Goal: Information Seeking & Learning: Learn about a topic

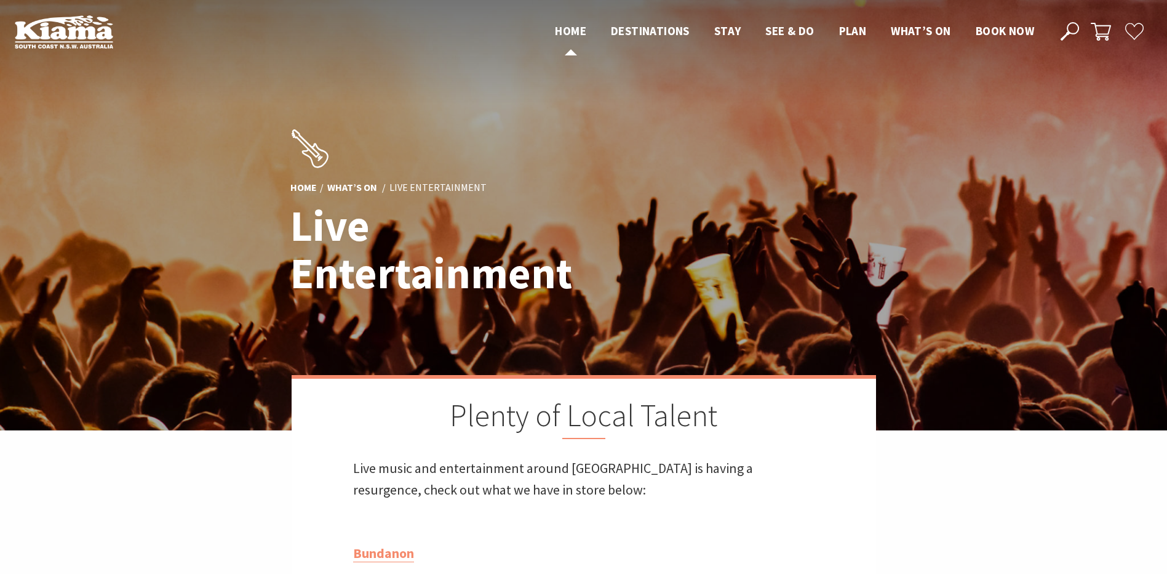
click at [563, 28] on span "Home" at bounding box center [570, 30] width 31 height 15
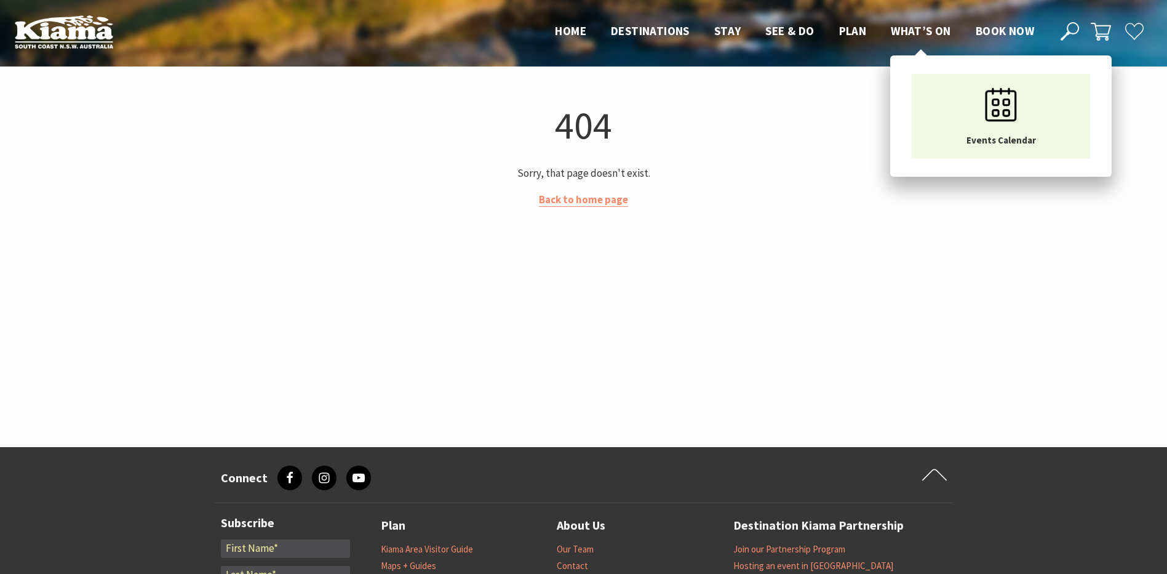
click at [908, 30] on span "What’s On" at bounding box center [921, 30] width 60 height 15
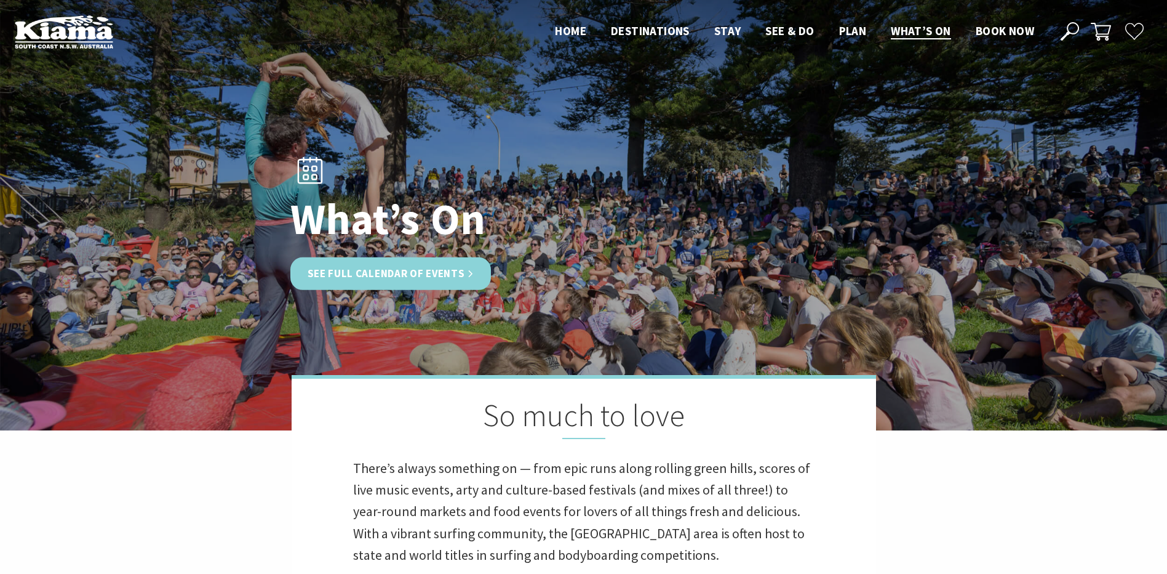
click at [399, 275] on link "See Full Calendar of Events" at bounding box center [390, 273] width 201 height 33
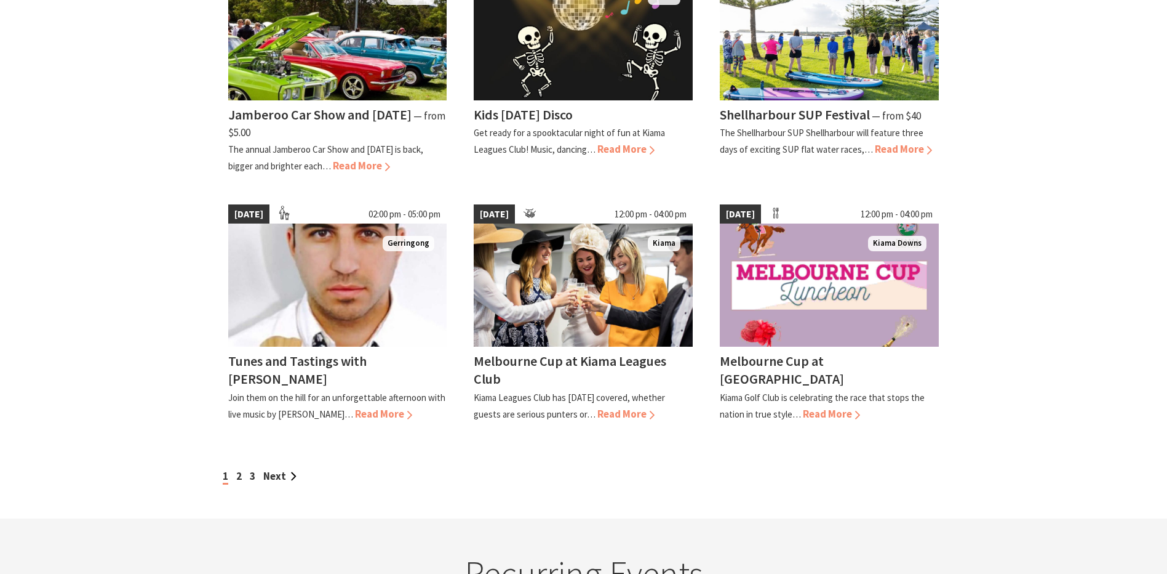
scroll to position [964, 0]
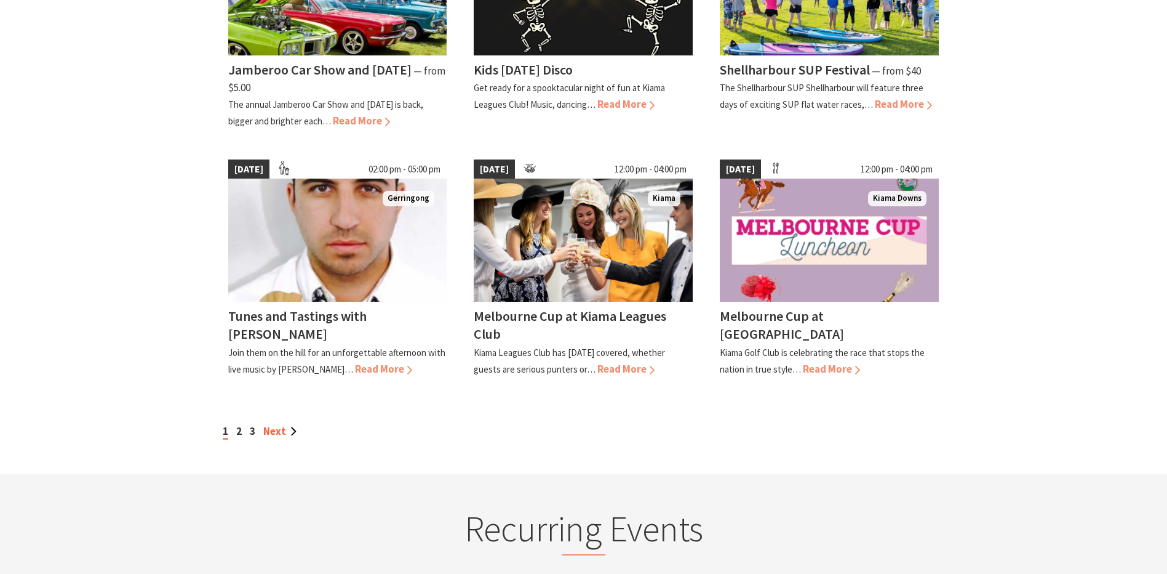
click at [292, 438] on link "Next" at bounding box center [279, 431] width 33 height 14
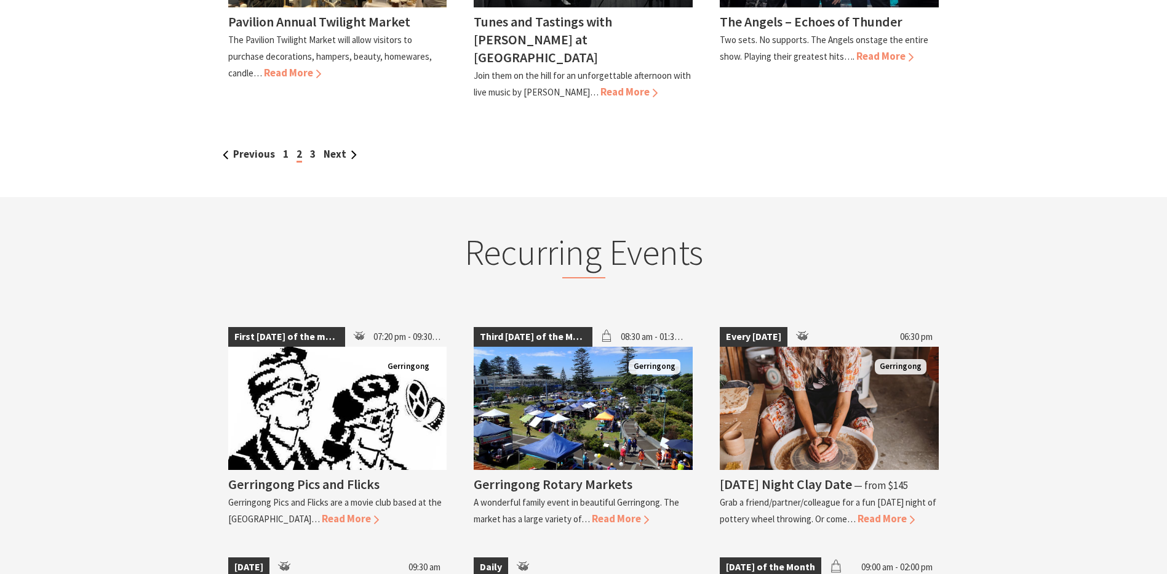
scroll to position [1260, 0]
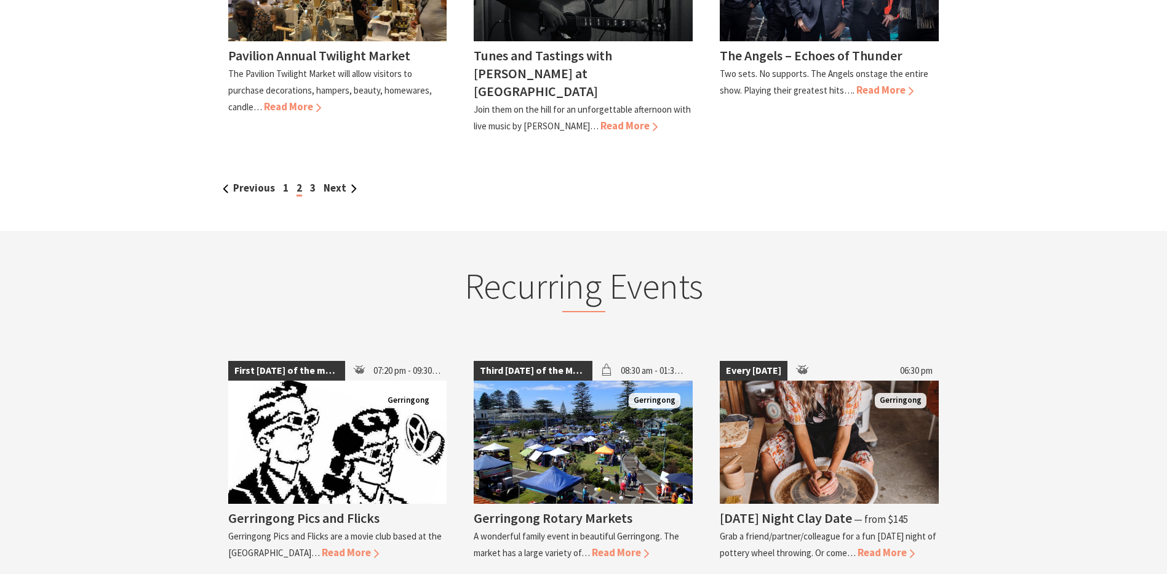
drag, startPoint x: 1164, startPoint y: 419, endPoint x: 1176, endPoint y: 428, distance: 15.4
click at [1167, 438] on html "Skip to main content .fav-qpwo{stroke-linecap:round;stroke-linejoin:round;strok…" at bounding box center [583, 408] width 1167 height 3336
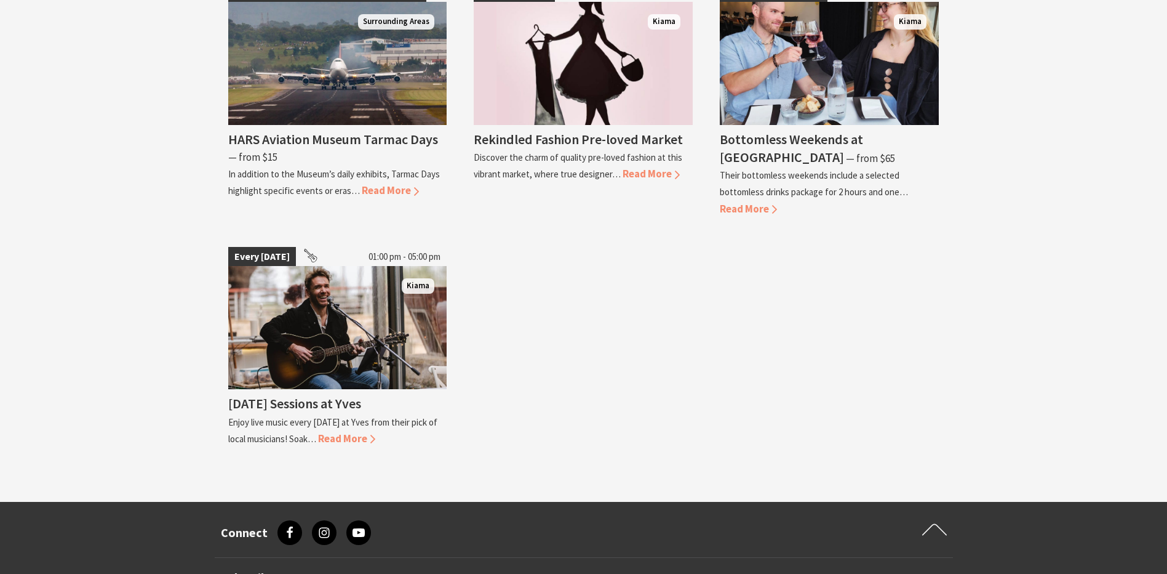
scroll to position [2360, 0]
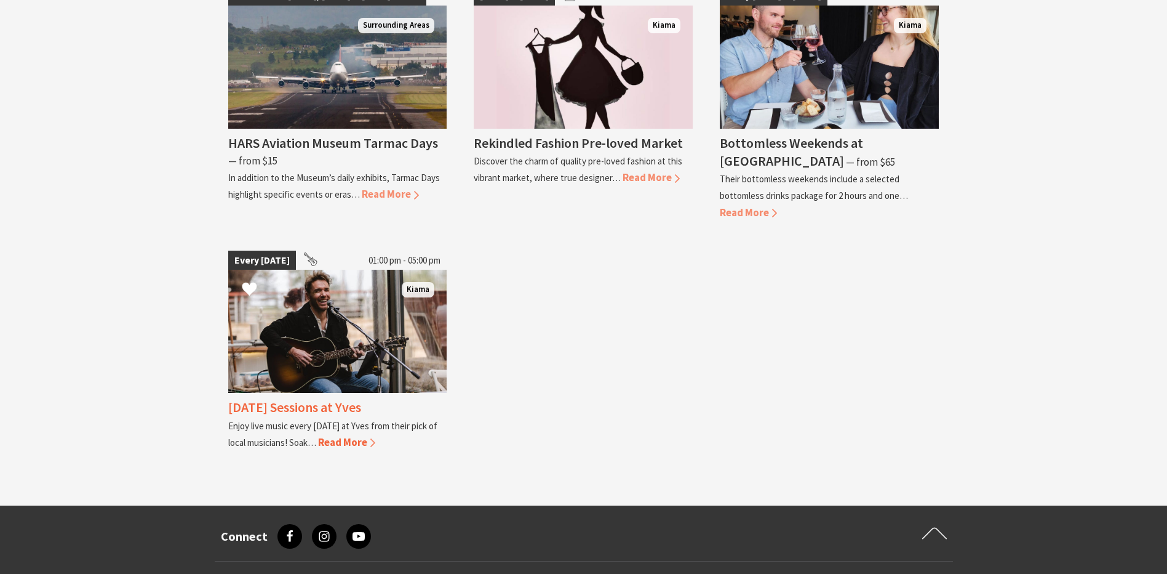
click at [373, 435] on span "Read More" at bounding box center [346, 442] width 57 height 14
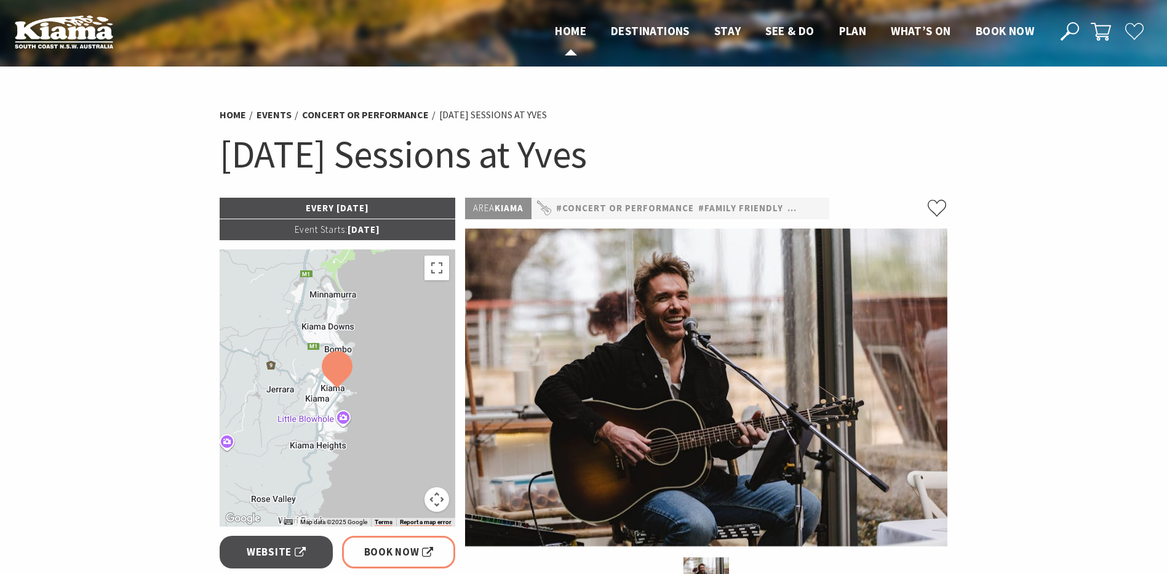
click at [574, 30] on span "Home" at bounding box center [570, 30] width 31 height 15
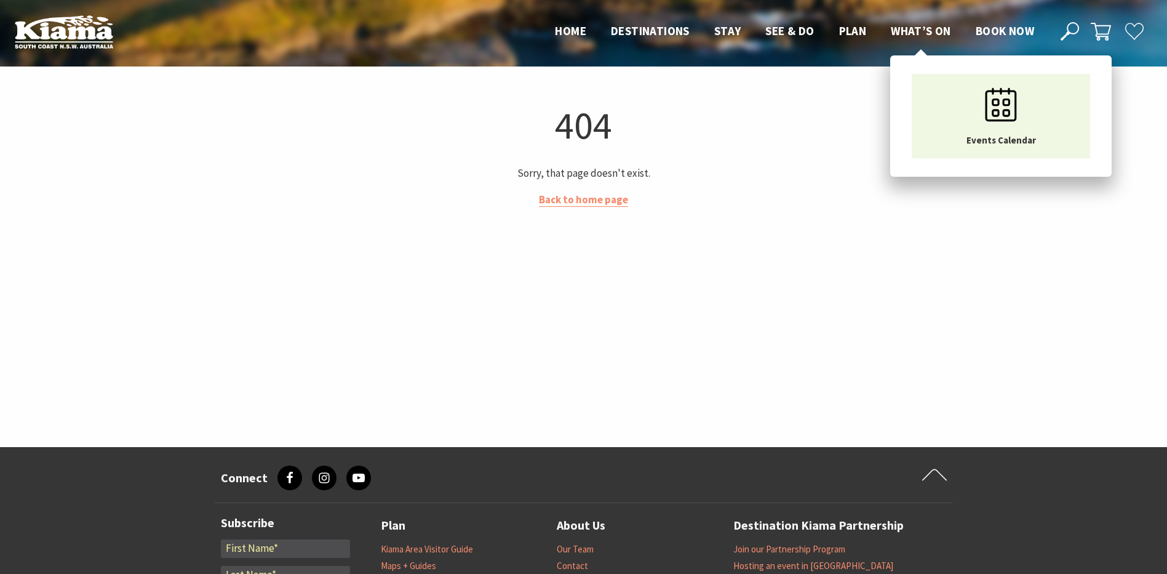
click at [921, 26] on span "What’s On" at bounding box center [921, 30] width 60 height 15
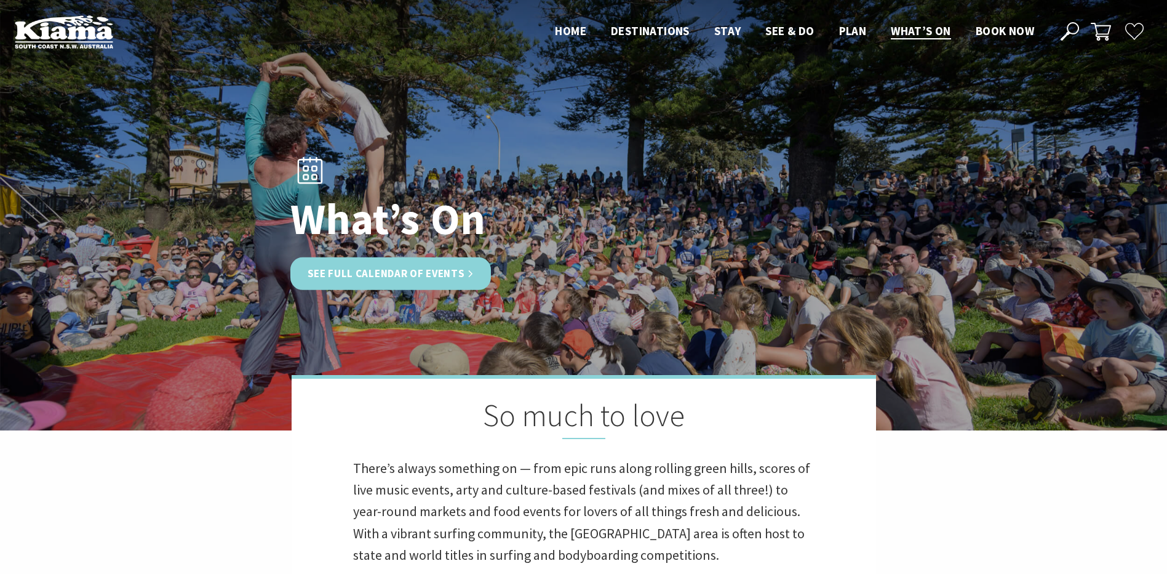
click at [439, 274] on link "See Full Calendar of Events" at bounding box center [390, 273] width 201 height 33
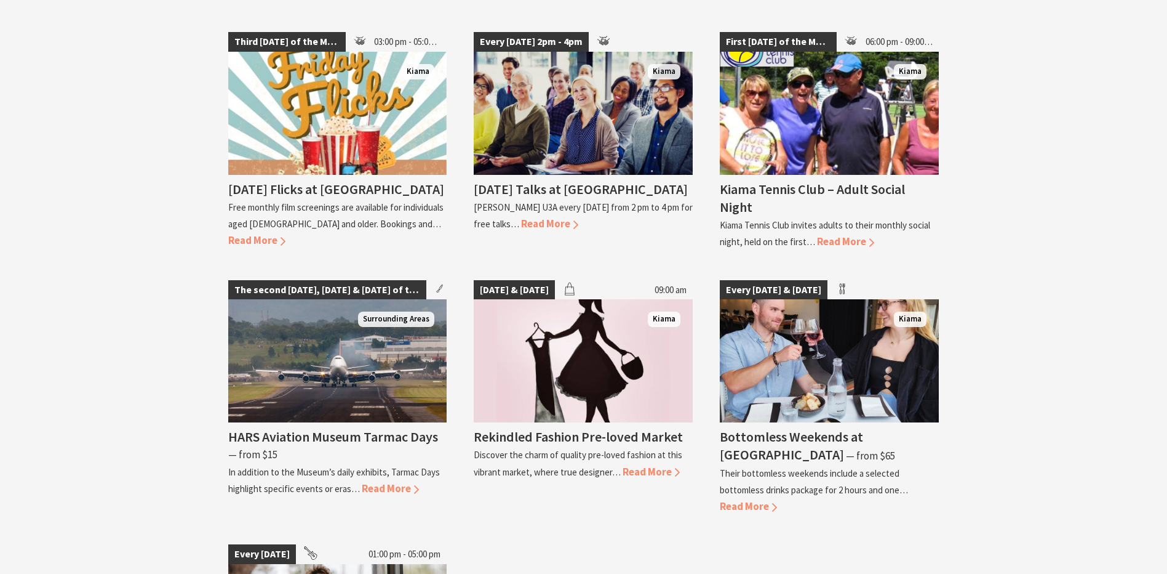
scroll to position [2020, 0]
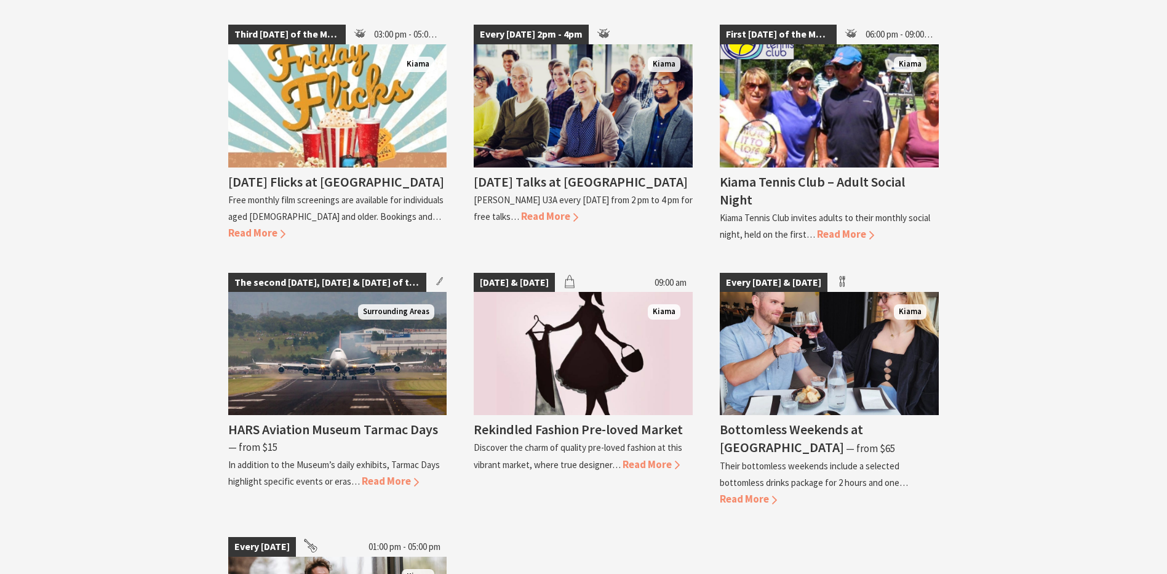
drag, startPoint x: 1161, startPoint y: 329, endPoint x: 1171, endPoint y: 381, distance: 52.7
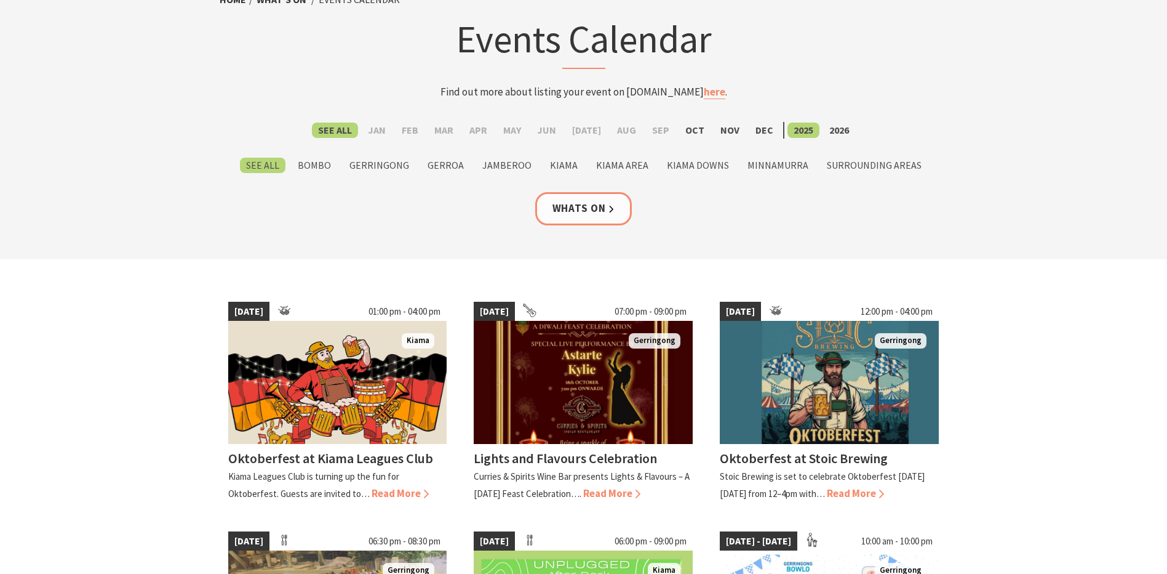
scroll to position [0, 0]
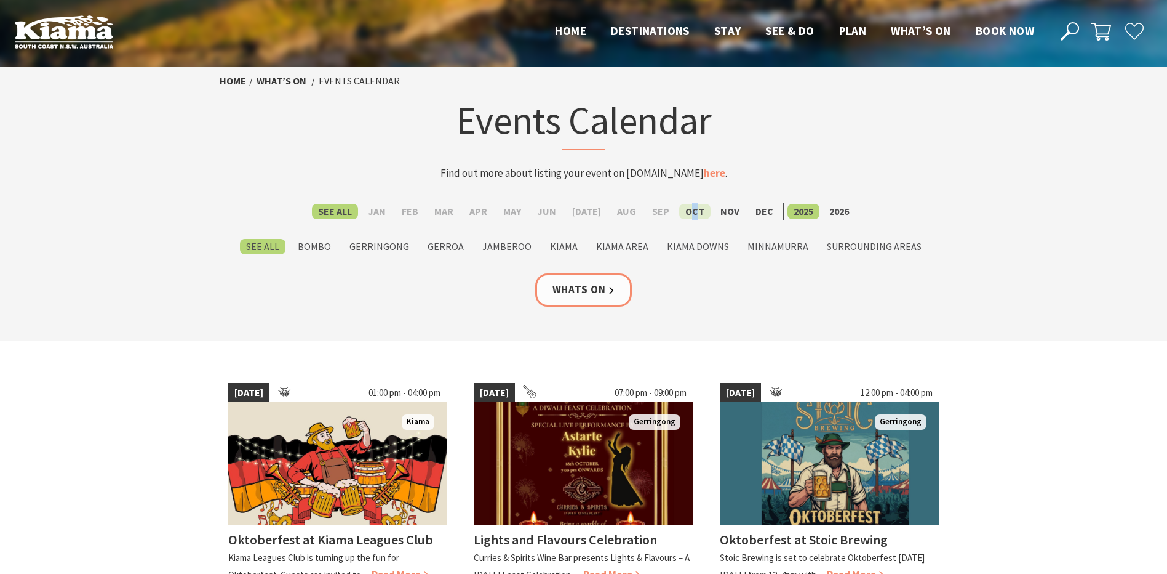
click at [688, 214] on label "Oct" at bounding box center [694, 211] width 31 height 15
click at [557, 246] on label "Kiama" at bounding box center [564, 246] width 40 height 15
click at [0, 0] on input "Kiama" at bounding box center [0, 0] width 0 height 0
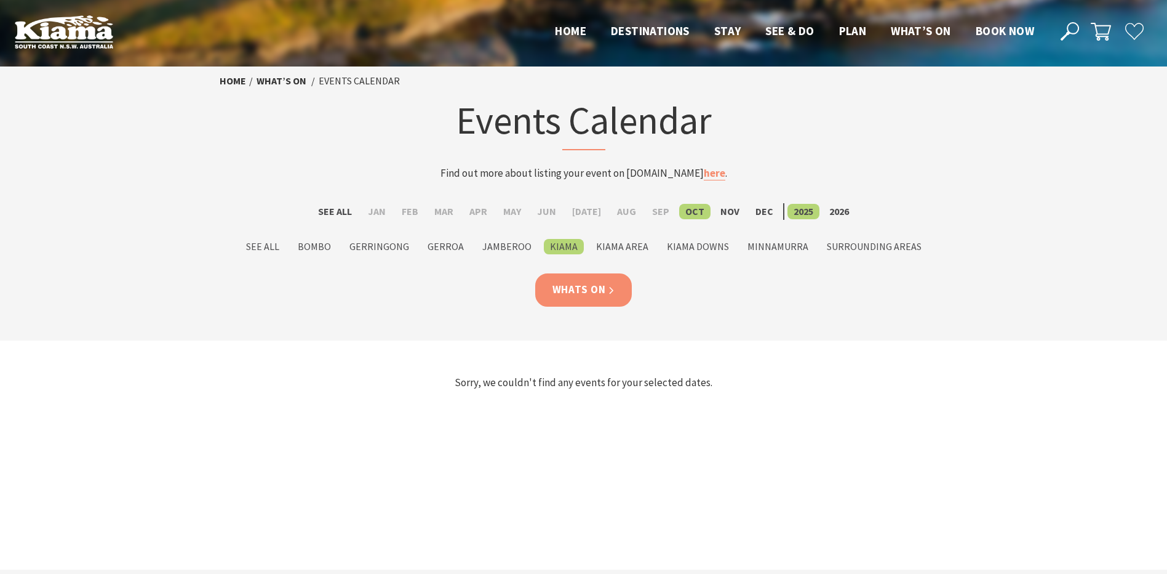
click at [584, 290] on link "Whats On" at bounding box center [583, 289] width 97 height 33
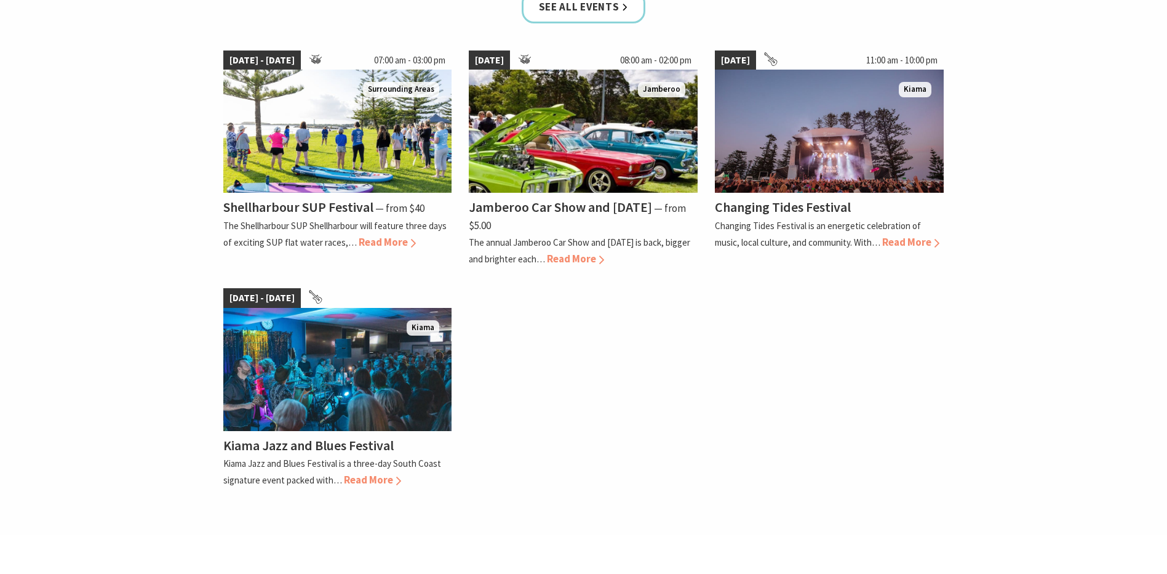
scroll to position [886, 0]
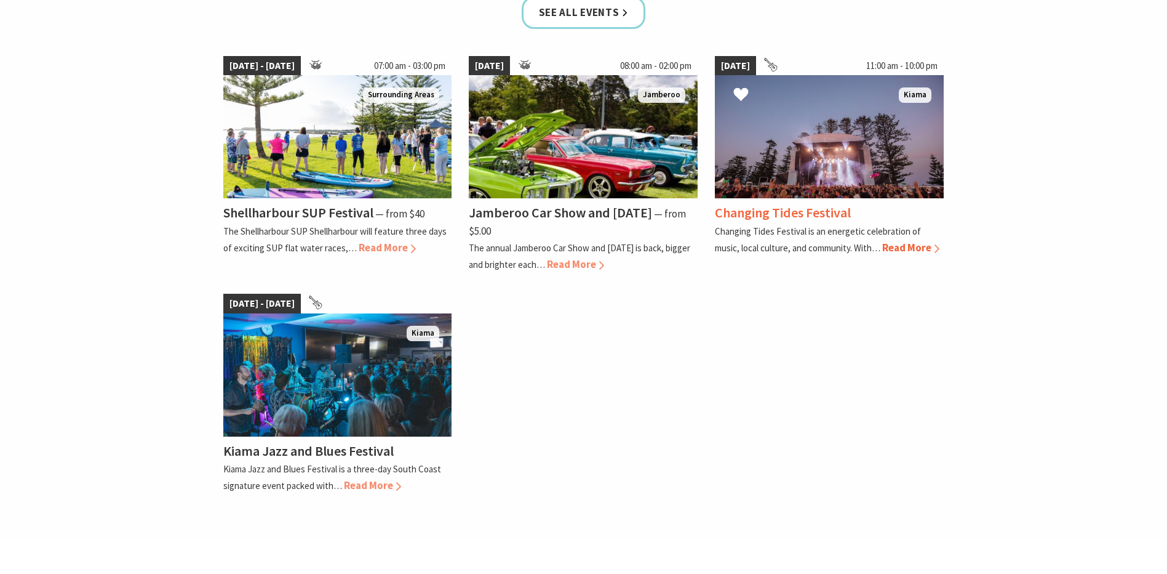
click at [906, 247] on span "Read More" at bounding box center [910, 248] width 57 height 14
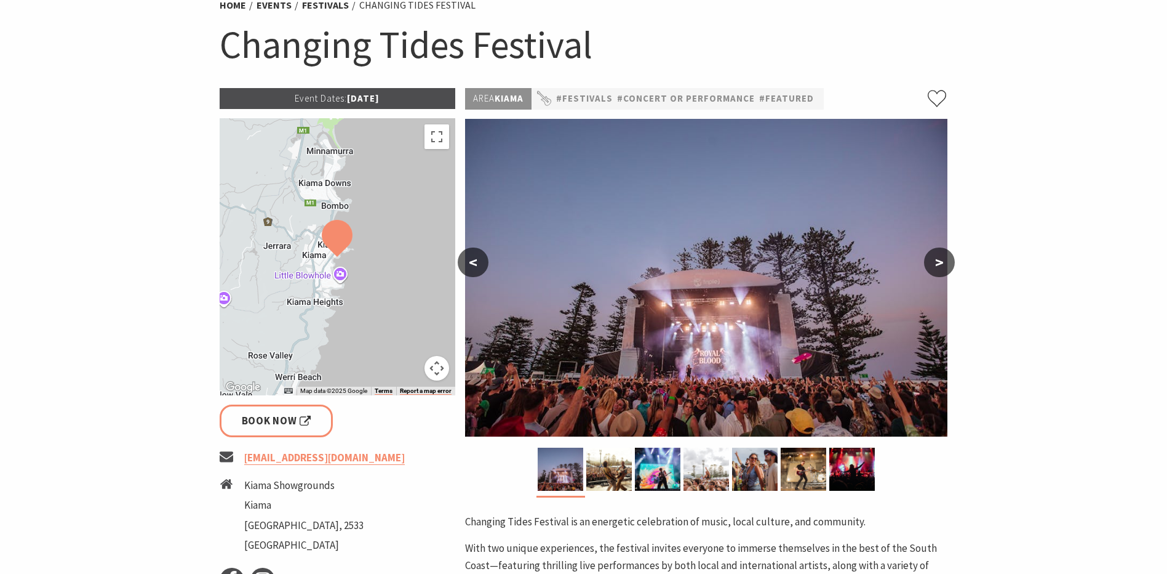
scroll to position [130, 0]
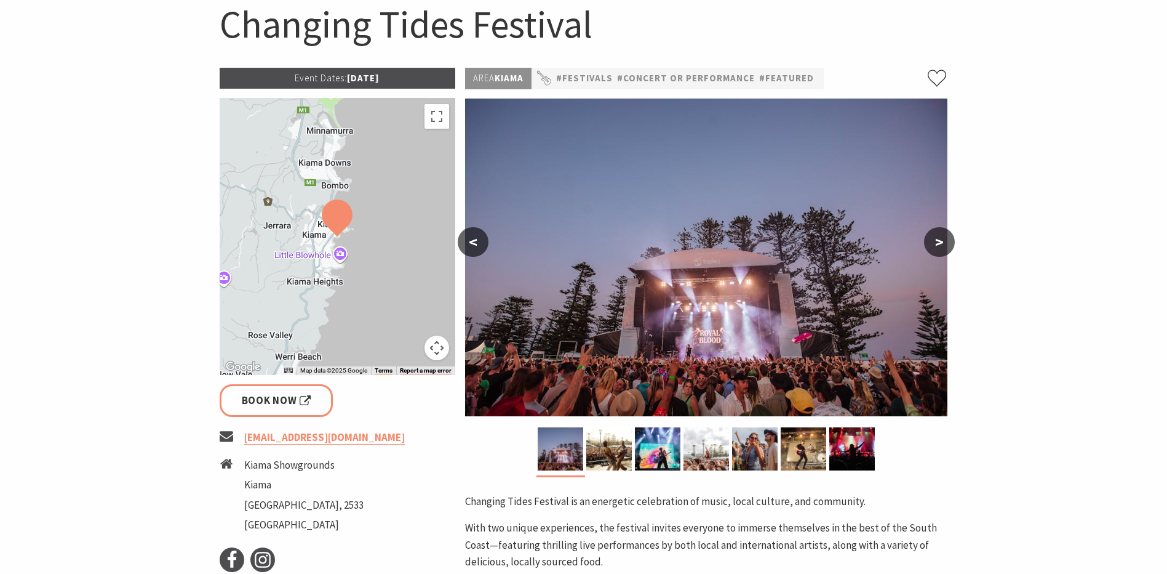
drag, startPoint x: 1082, startPoint y: 188, endPoint x: 806, endPoint y: 187, distance: 276.3
click at [1058, 189] on section "Home Events Festivals Changing Tides Festival Changing Tides Festival Event Dat…" at bounding box center [583, 347] width 1167 height 821
click at [904, 189] on section "Home Events Festivals Changing Tides Festival Changing Tides Festival Event Dat…" at bounding box center [583, 347] width 1167 height 821
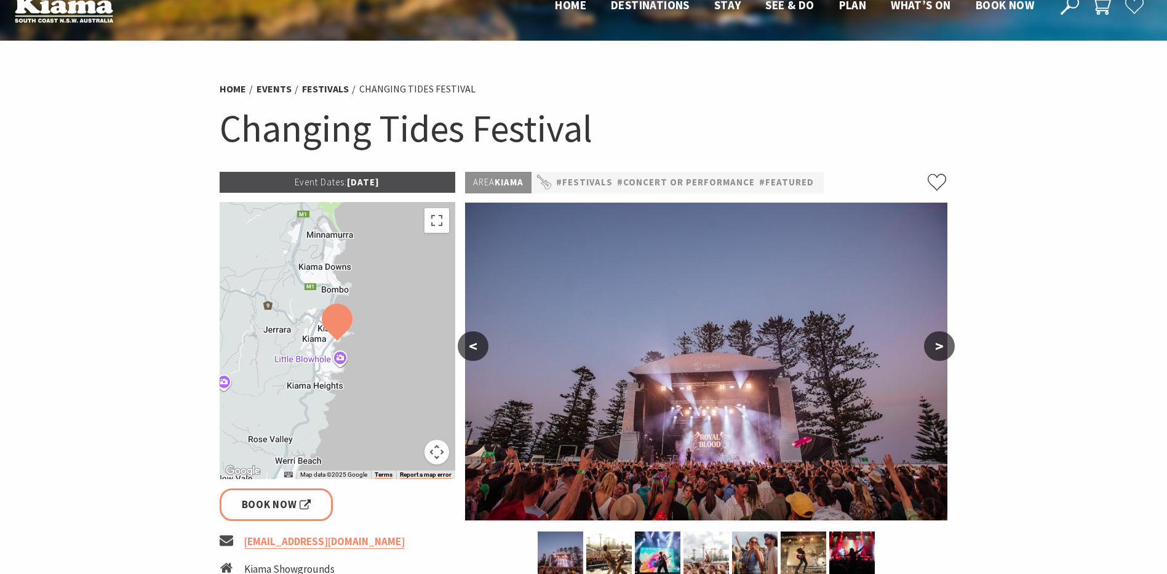
scroll to position [0, 0]
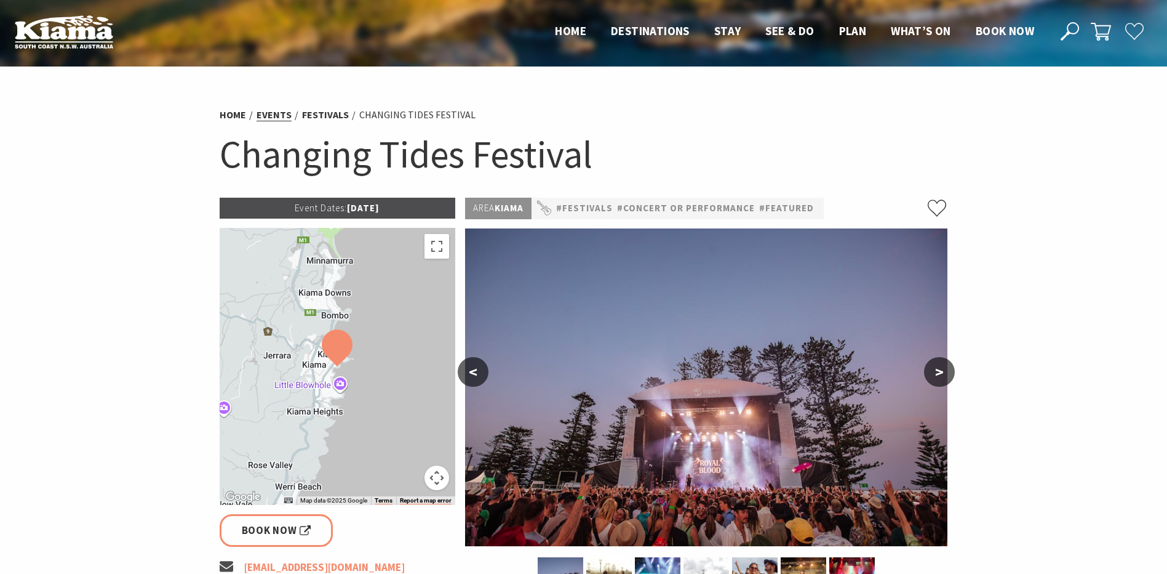
click at [274, 112] on link "Events" at bounding box center [274, 114] width 35 height 13
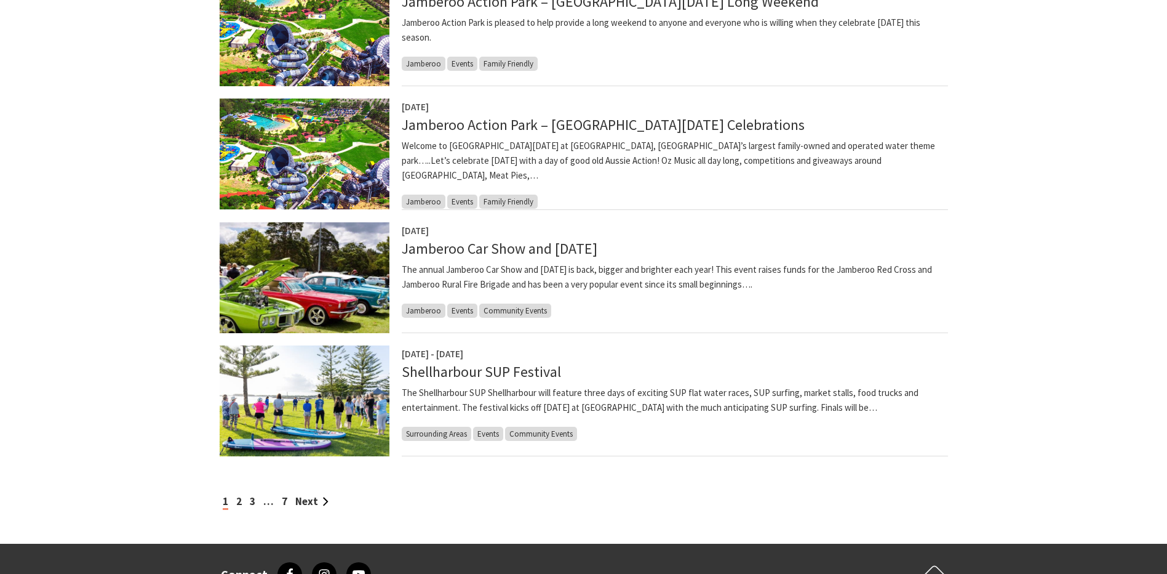
scroll to position [1110, 0]
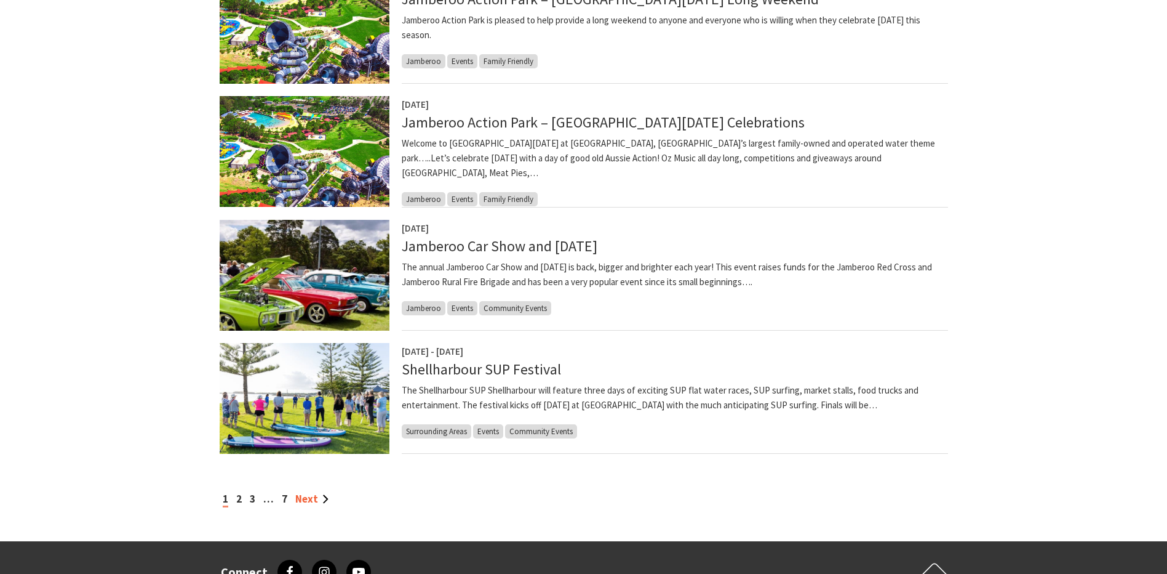
click at [322, 497] on link "Next" at bounding box center [311, 499] width 33 height 14
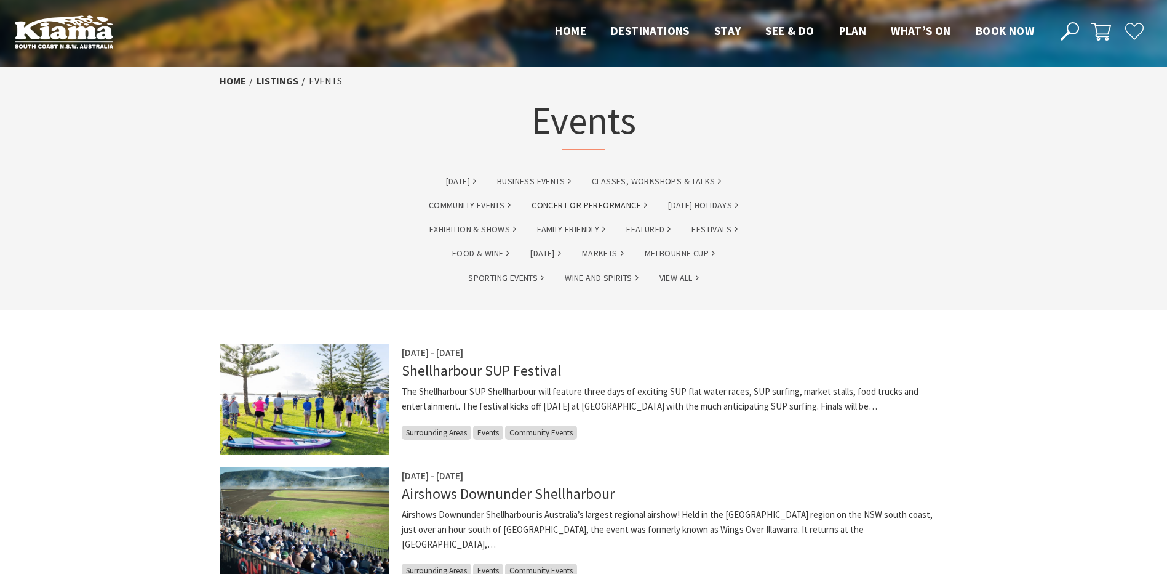
click at [555, 206] on link "Concert or Performance" at bounding box center [590, 205] width 116 height 14
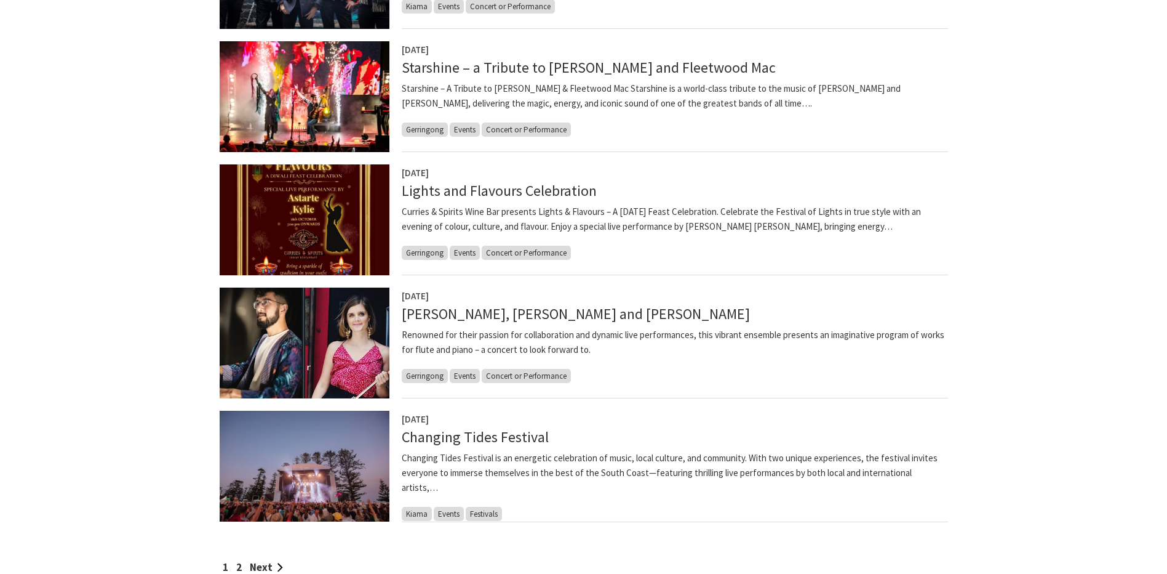
scroll to position [833, 0]
